Goal: Check status: Check status

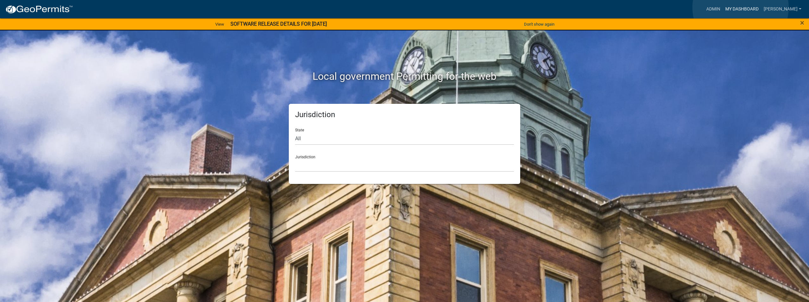
click at [741, 7] on link "My Dashboard" at bounding box center [742, 9] width 38 height 12
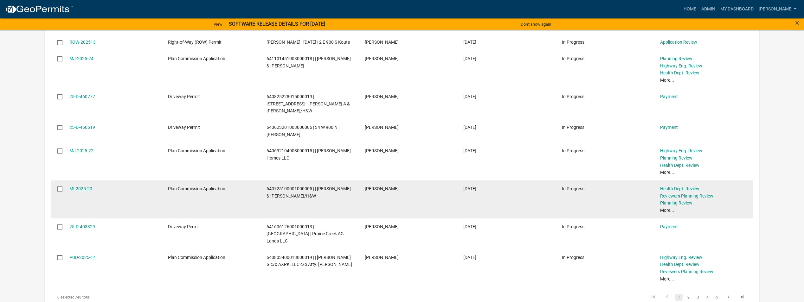
scroll to position [349, 0]
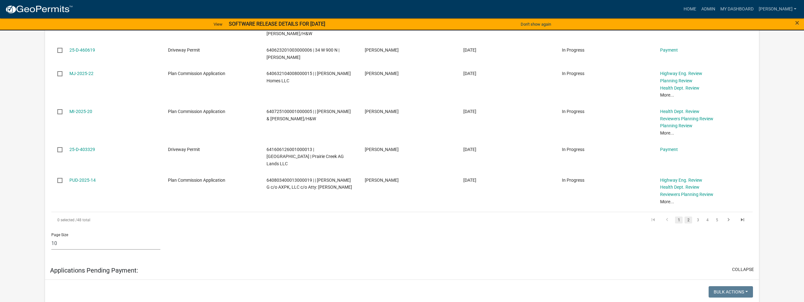
click at [688, 217] on link "2" at bounding box center [689, 220] width 8 height 7
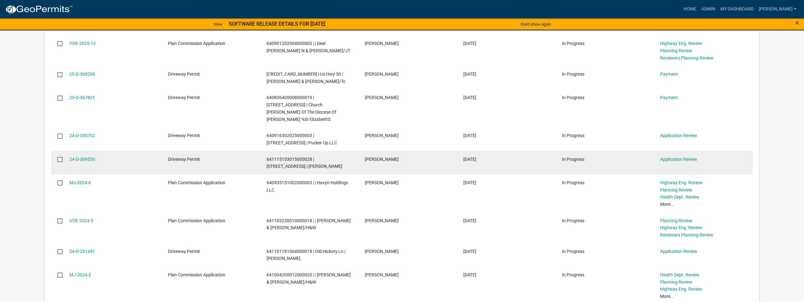
scroll to position [254, 0]
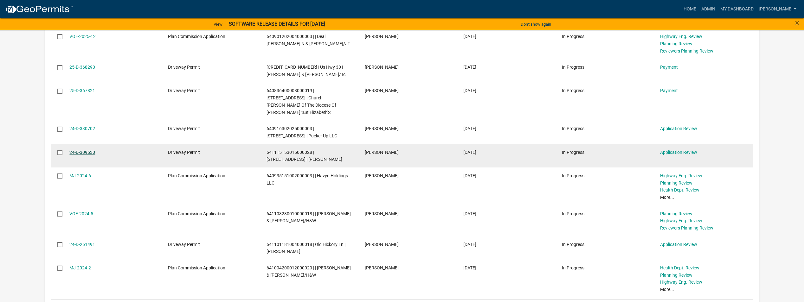
click at [89, 150] on link "24-D-309530" at bounding box center [82, 152] width 26 height 5
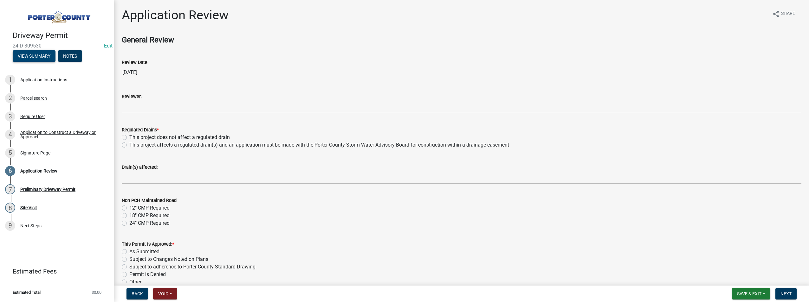
click at [43, 57] on button "View Summary" at bounding box center [34, 55] width 43 height 11
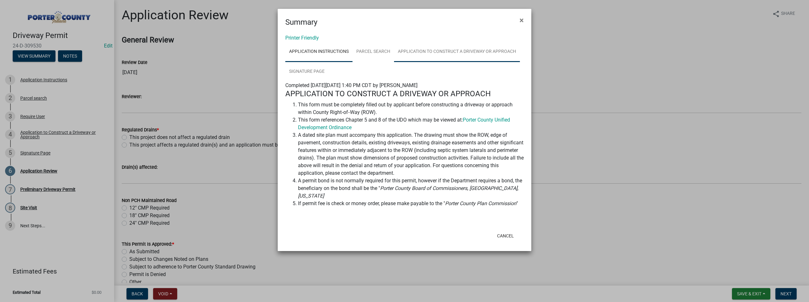
click at [482, 50] on link "Application to Construct a Driveway or Approach" at bounding box center [457, 52] width 126 height 20
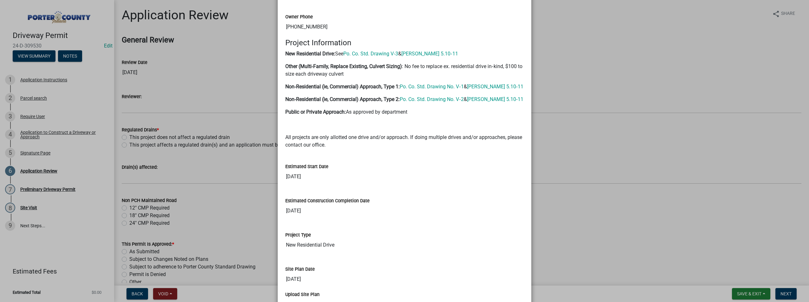
scroll to position [571, 0]
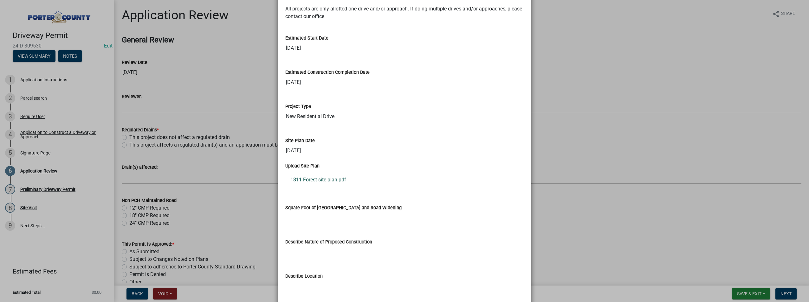
click at [310, 178] on link "1811 Forest site plan.pdf" at bounding box center [404, 179] width 238 height 15
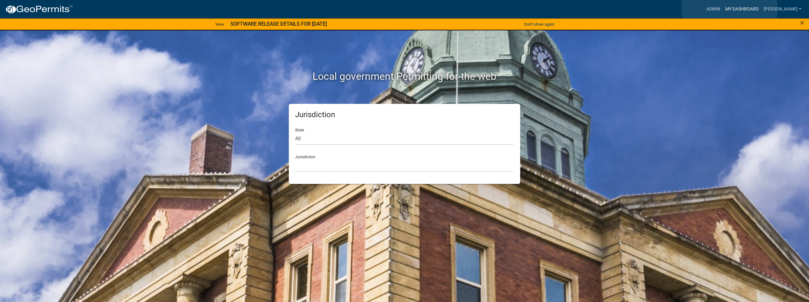
click at [730, 8] on link "My Dashboard" at bounding box center [742, 9] width 38 height 12
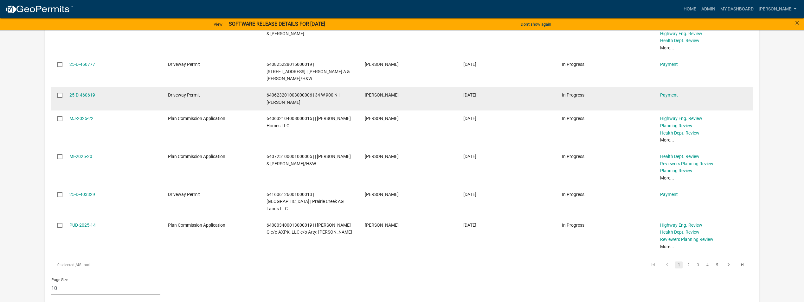
scroll to position [306, 0]
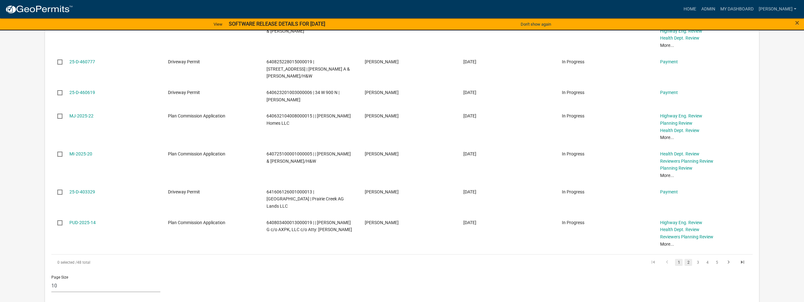
click at [687, 259] on link "2" at bounding box center [689, 262] width 8 height 7
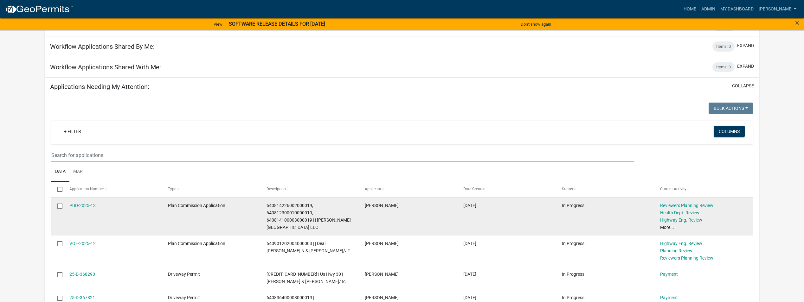
scroll to position [190, 0]
